Goal: Information Seeking & Learning: Find specific fact

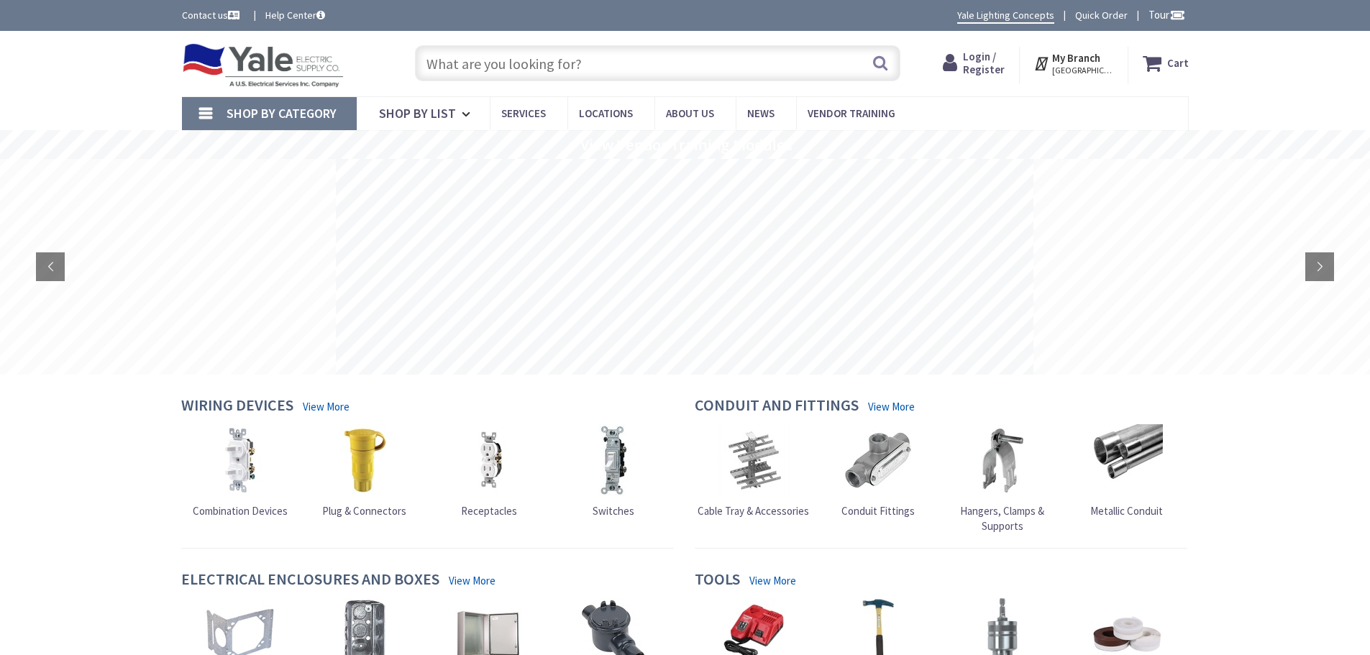
click at [528, 64] on input "text" at bounding box center [657, 63] width 485 height 36
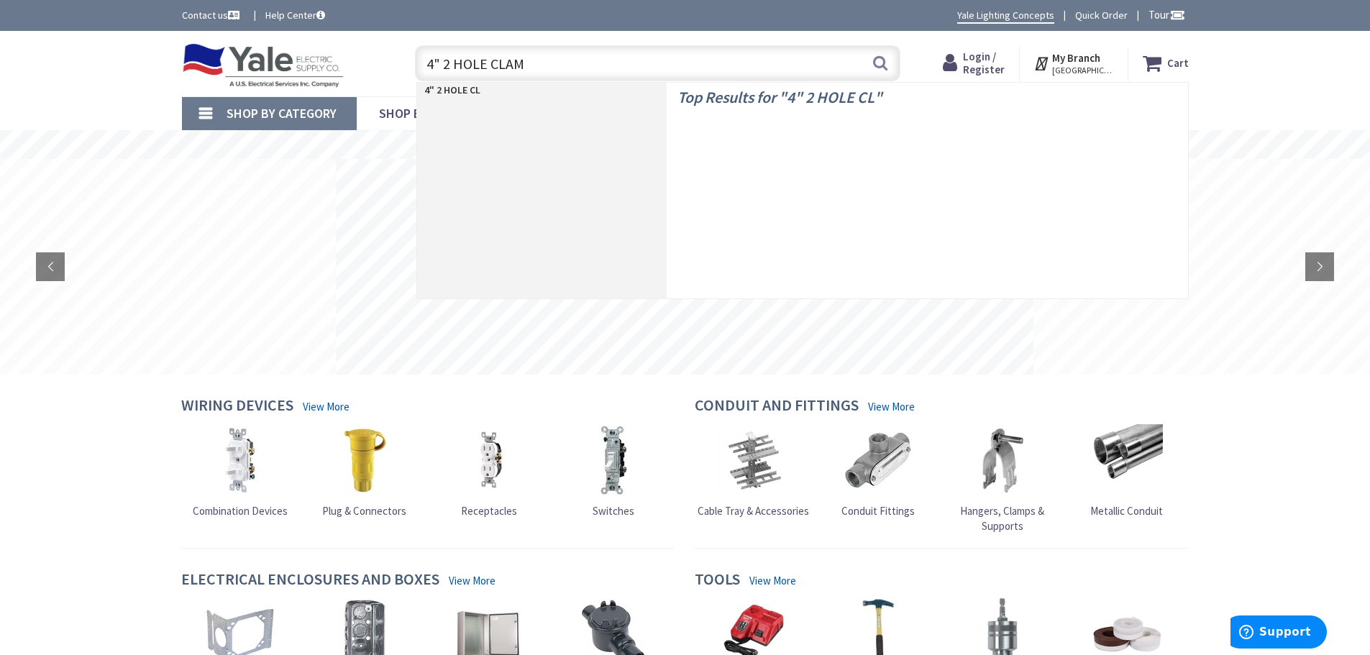
type input "4" 2 HOLE CLAMP"
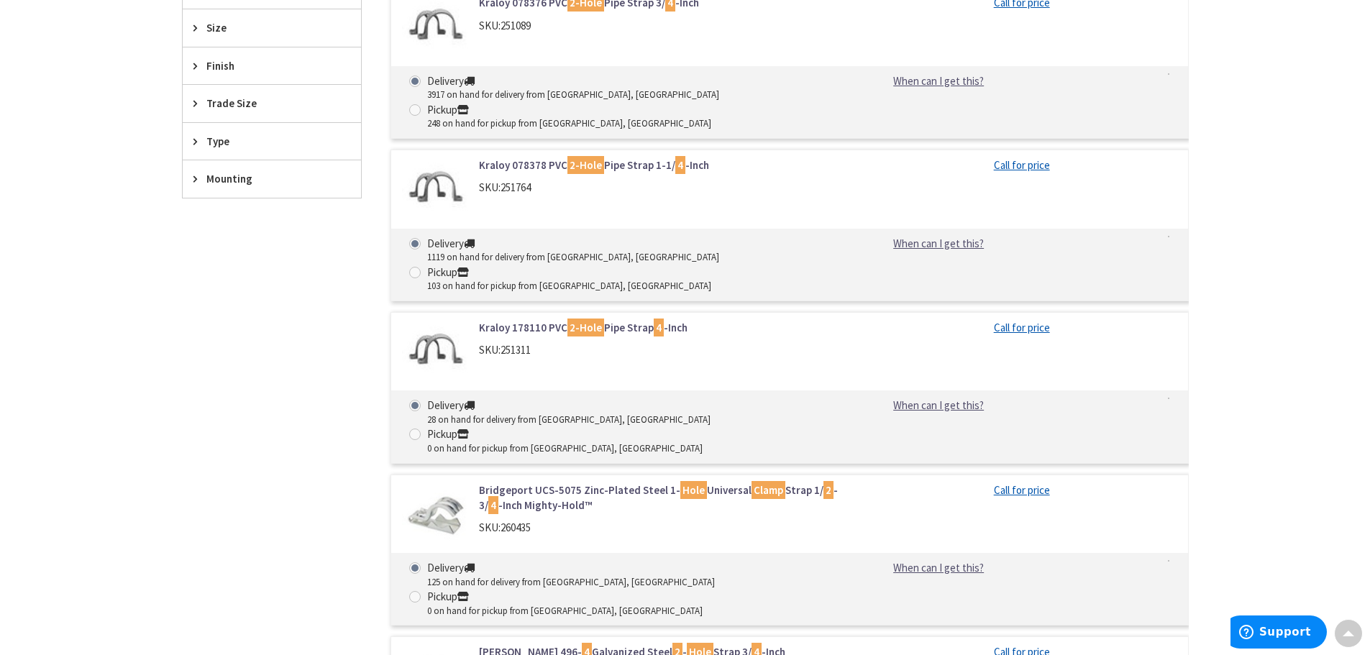
scroll to position [719, 0]
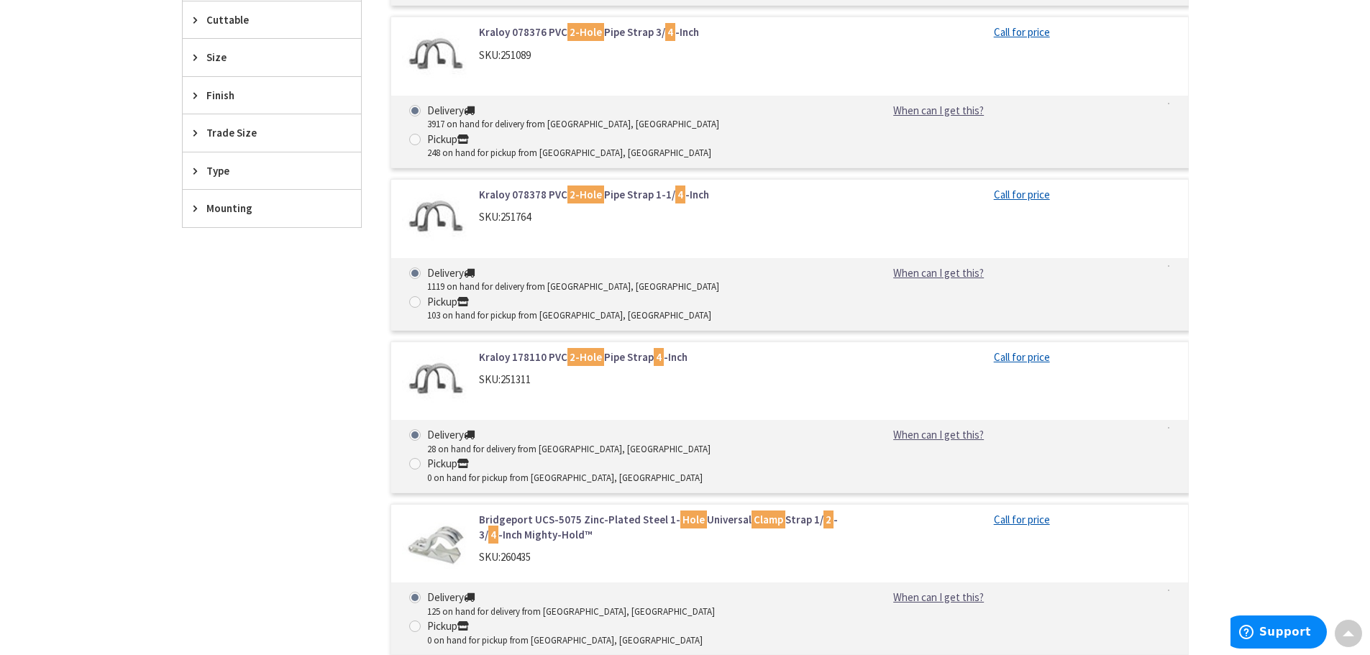
drag, startPoint x: 0, startPoint y: 216, endPoint x: 178, endPoint y: 172, distance: 183.1
click at [0, 216] on div "Skip to Content Toggle Nav Search Cart My Cart Close" at bounding box center [685, 575] width 1370 height 2526
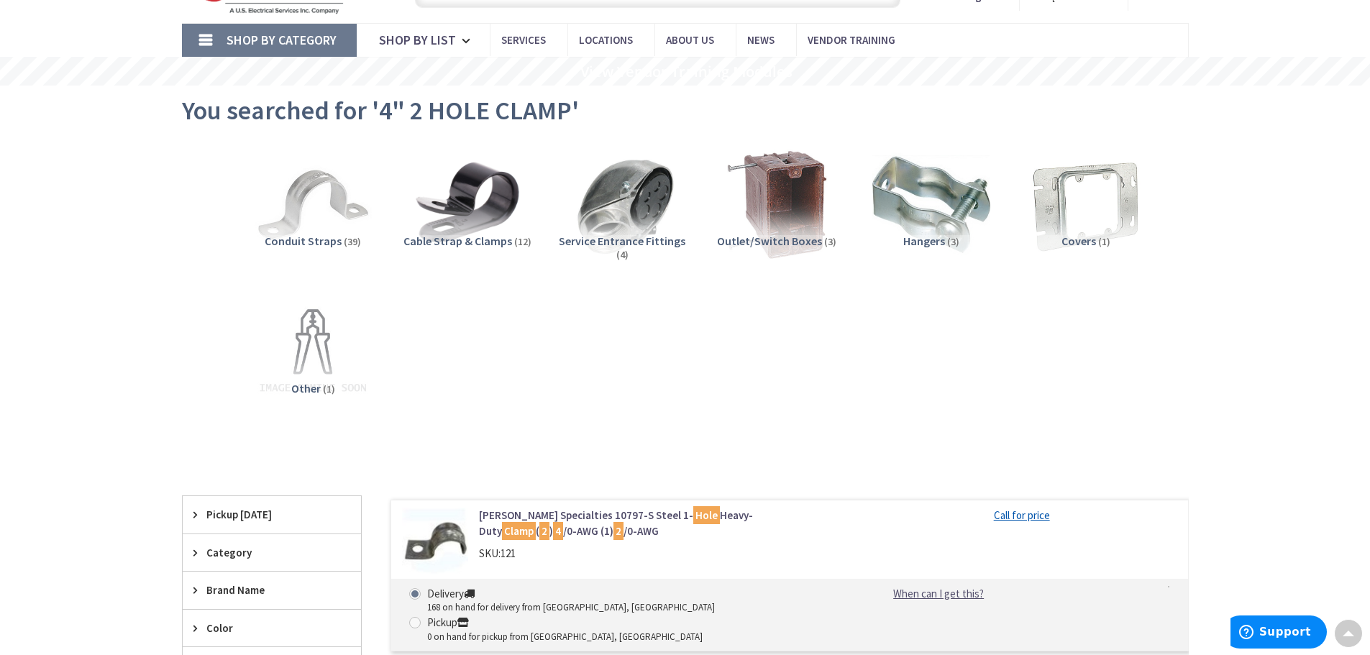
scroll to position [0, 0]
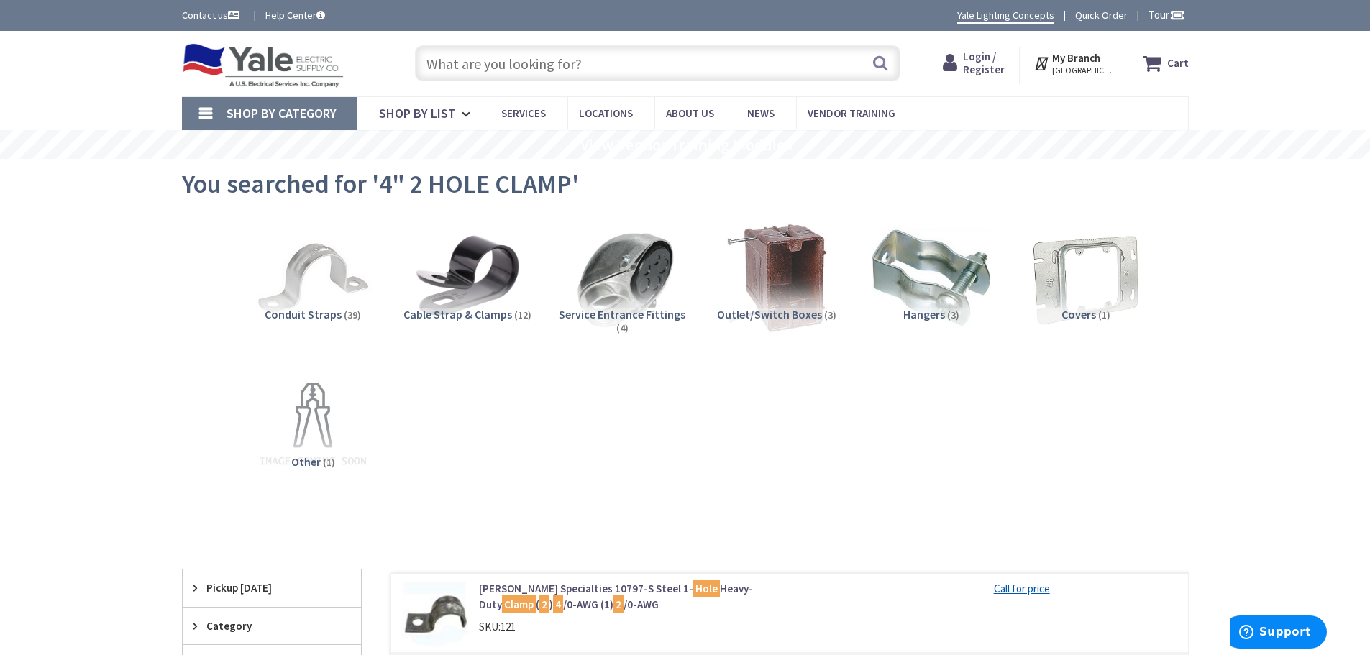
click at [596, 70] on input "text" at bounding box center [657, 63] width 485 height 36
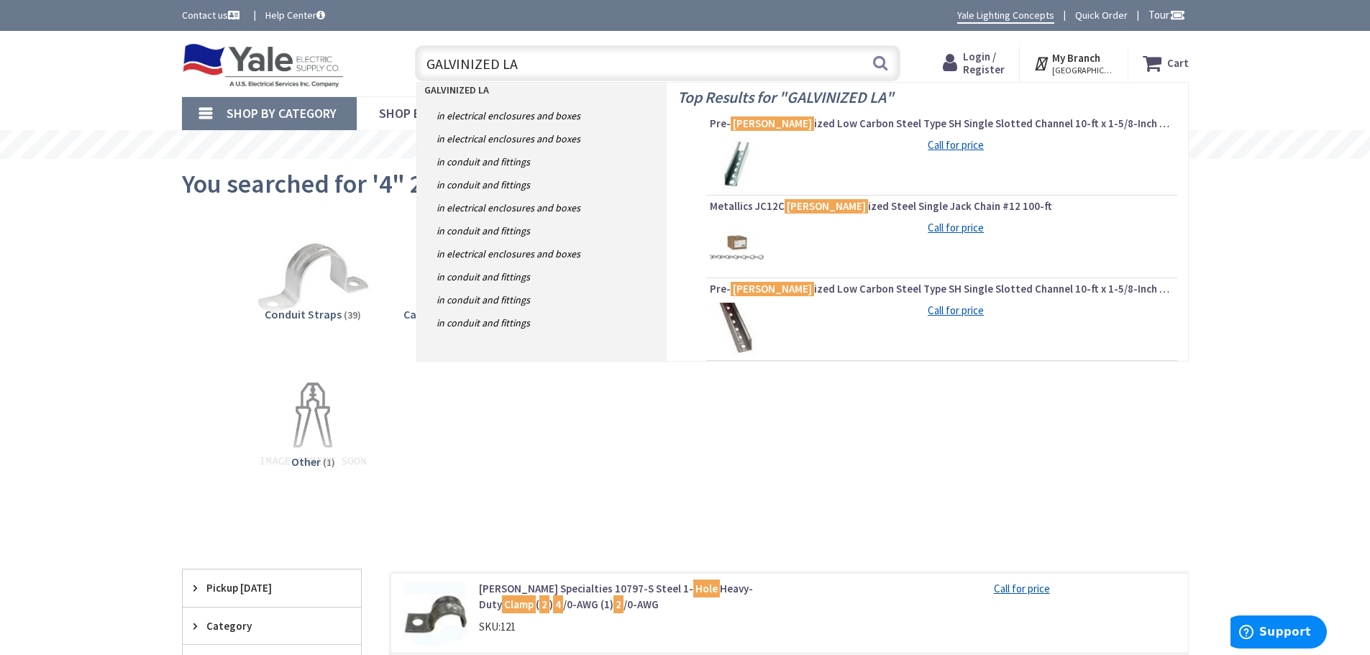
type input "GALVINIZED LAG"
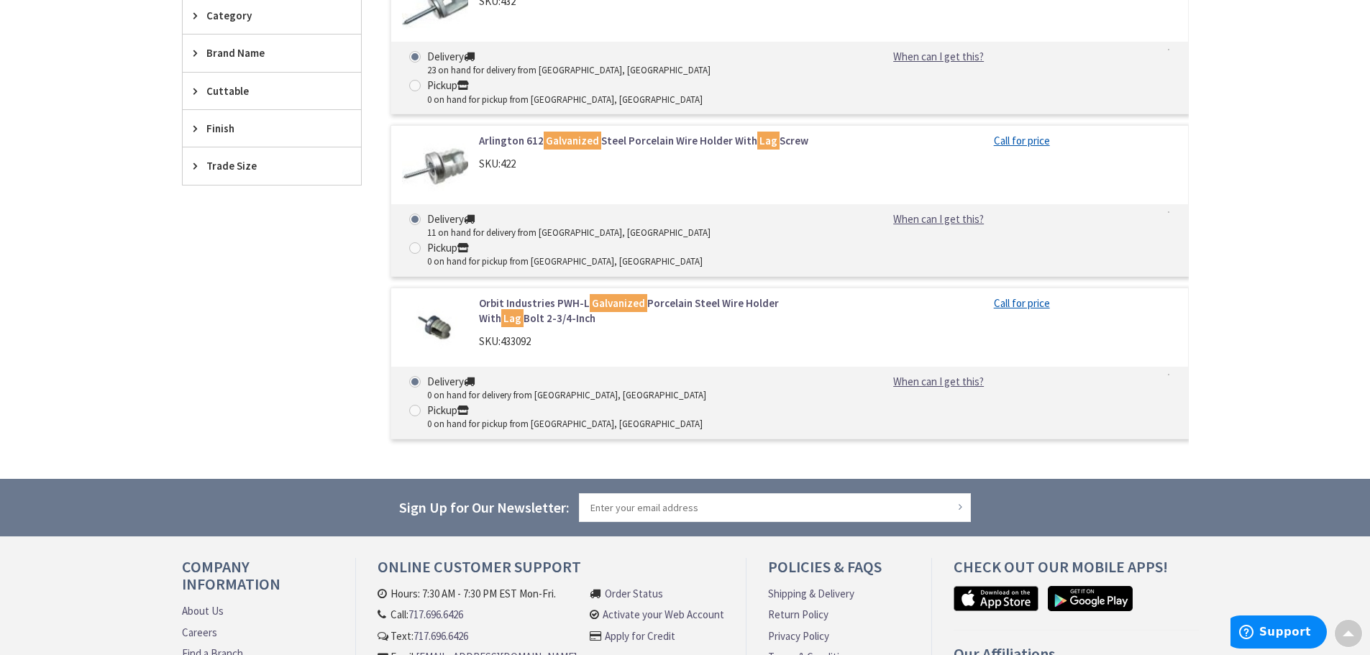
scroll to position [503, 0]
